Goal: Task Accomplishment & Management: Use online tool/utility

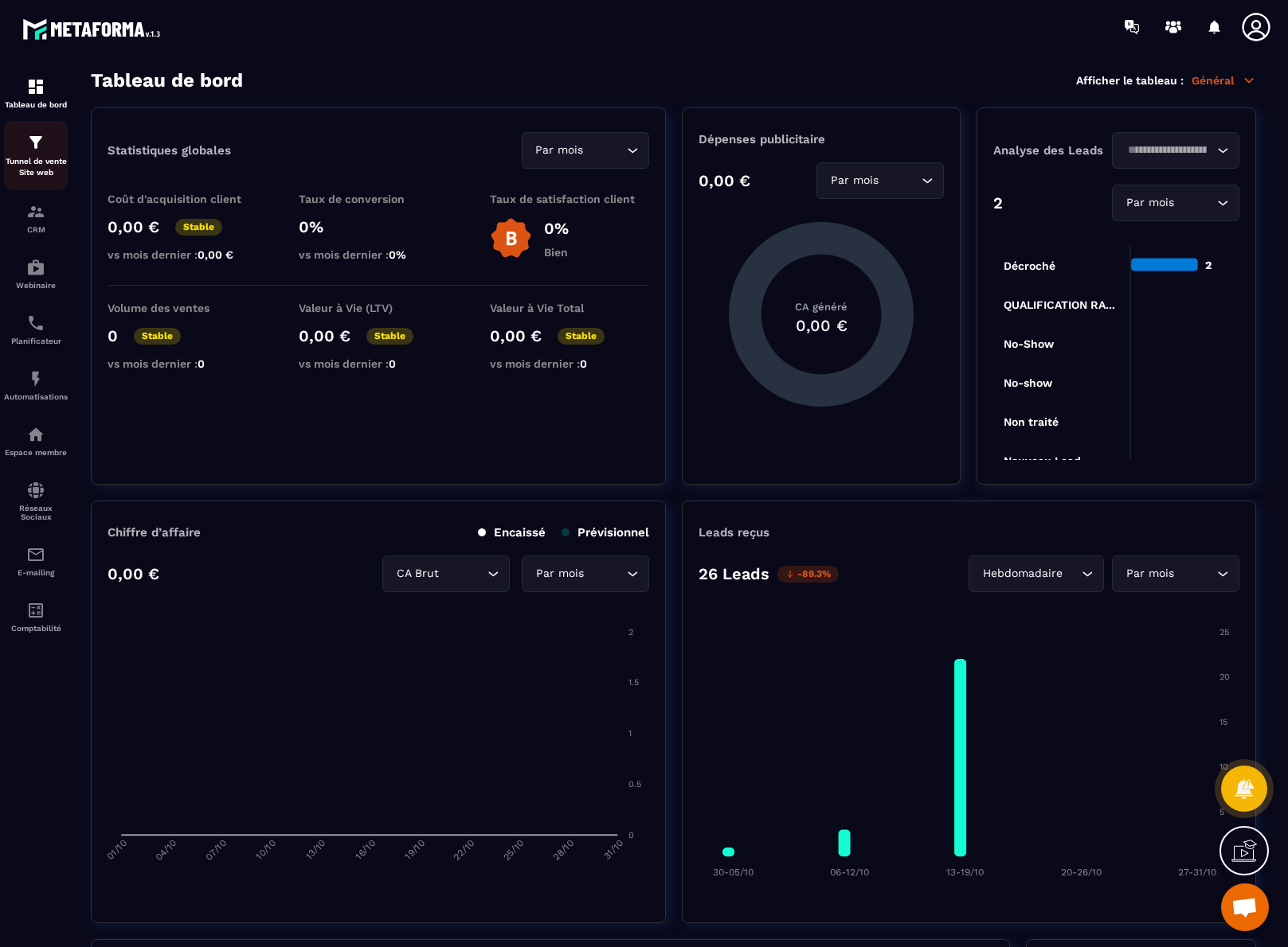
click at [36, 172] on p "Tunnel de vente Site web" at bounding box center [36, 166] width 64 height 23
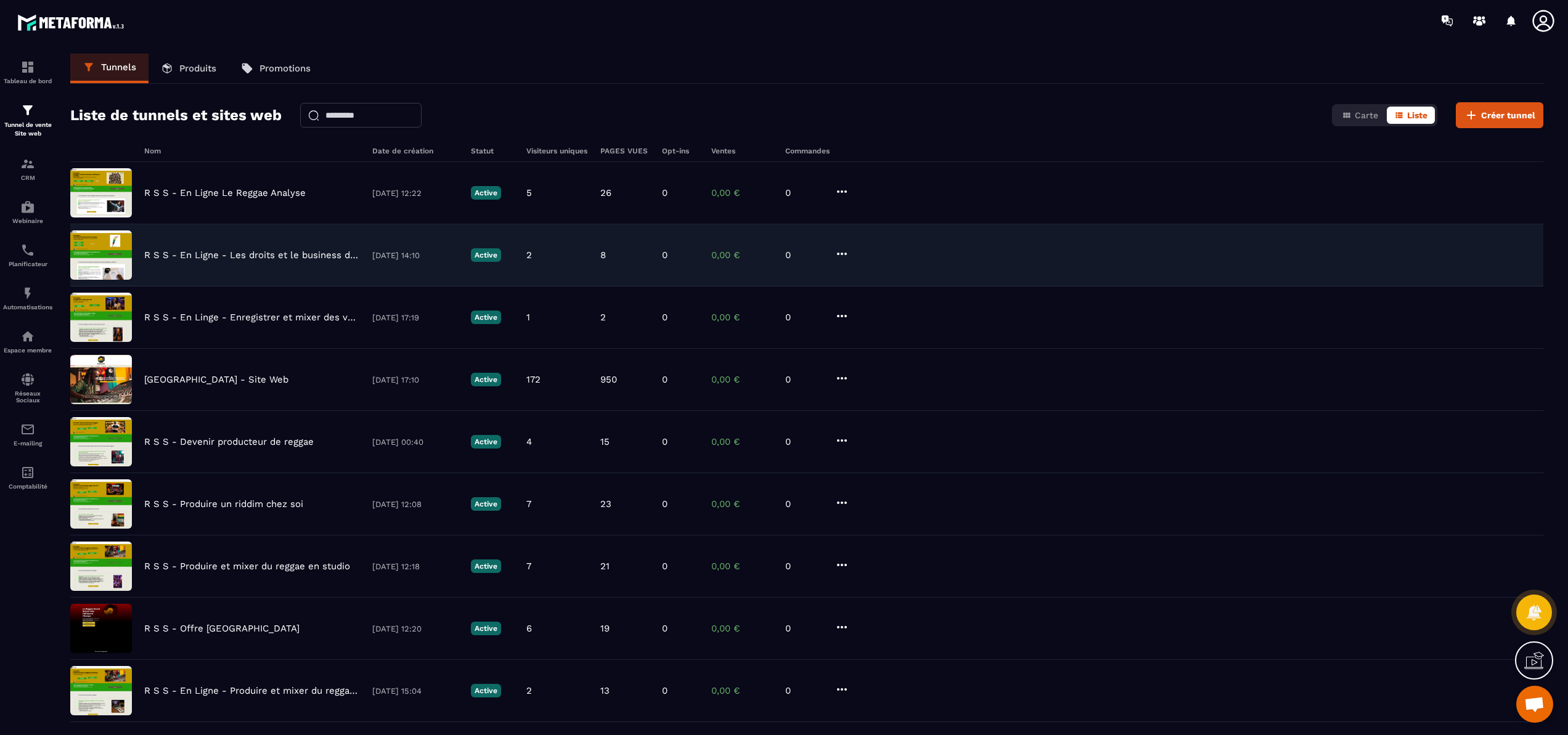
click at [228, 256] on p "R S S - En Ligne - Les droits et le business de la musique" at bounding box center [252, 254] width 216 height 11
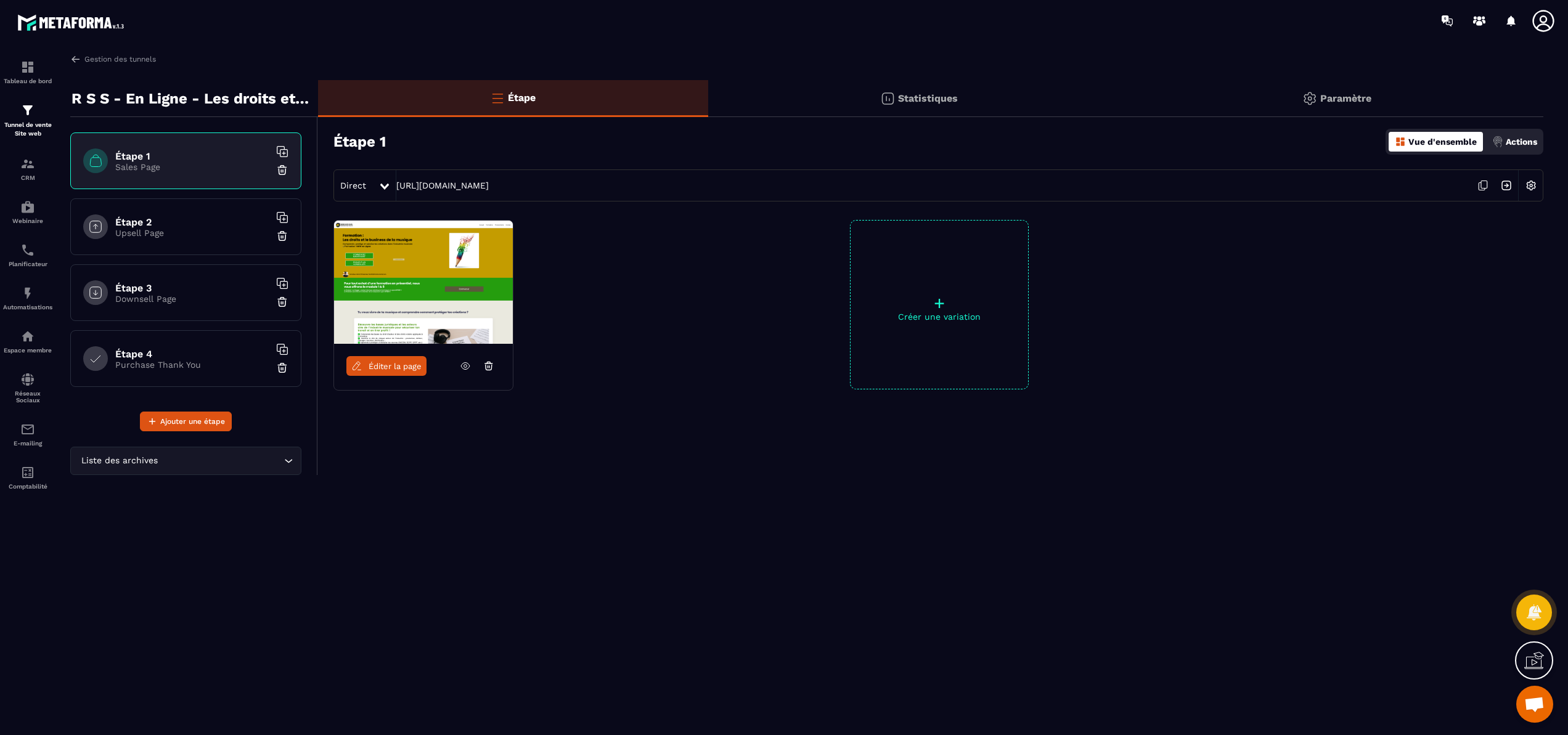
click at [464, 366] on icon at bounding box center [465, 366] width 11 height 11
click at [392, 371] on link "Éditer la page" at bounding box center [387, 366] width 80 height 19
